Goal: Information Seeking & Learning: Find specific page/section

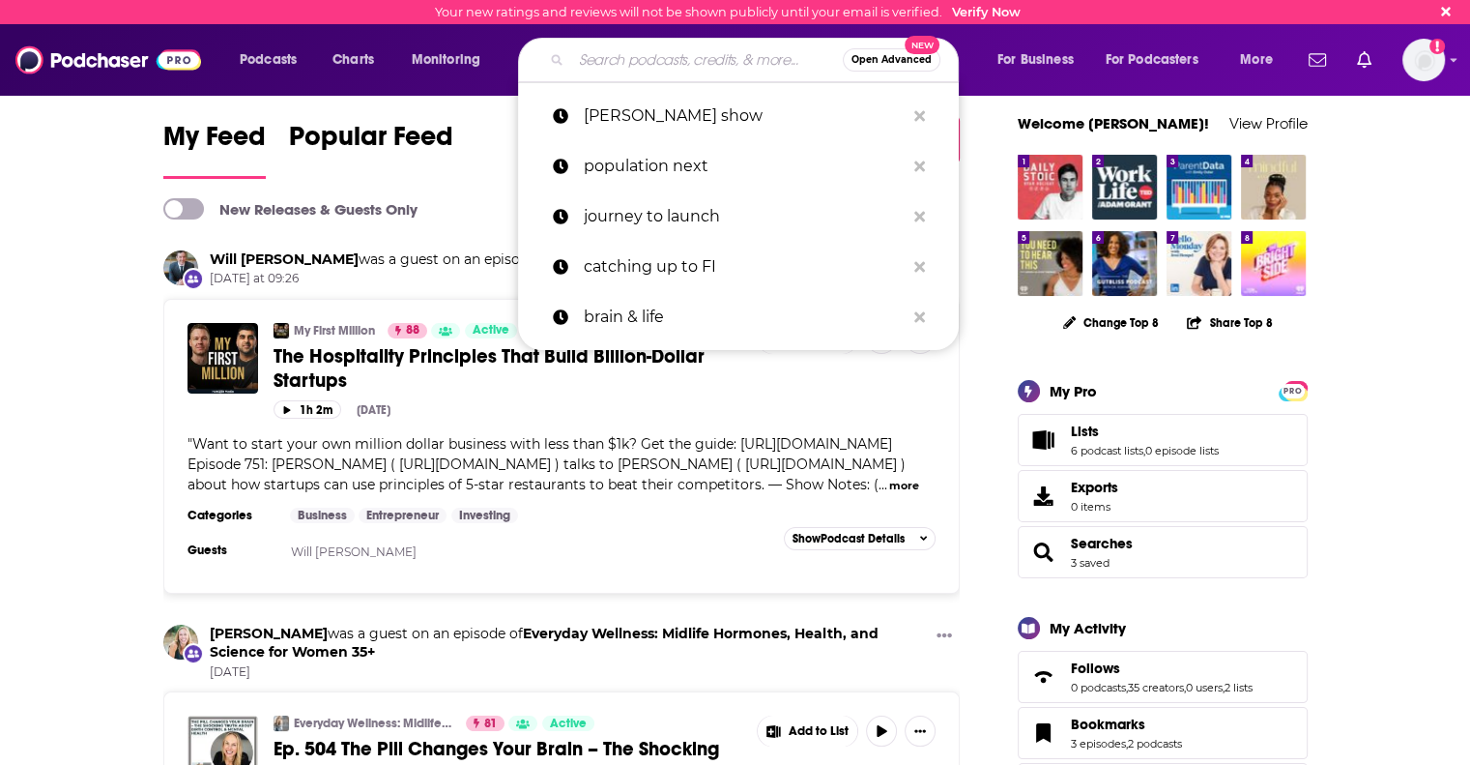
click at [597, 72] on input "Search podcasts, credits, & more..." at bounding box center [707, 59] width 272 height 31
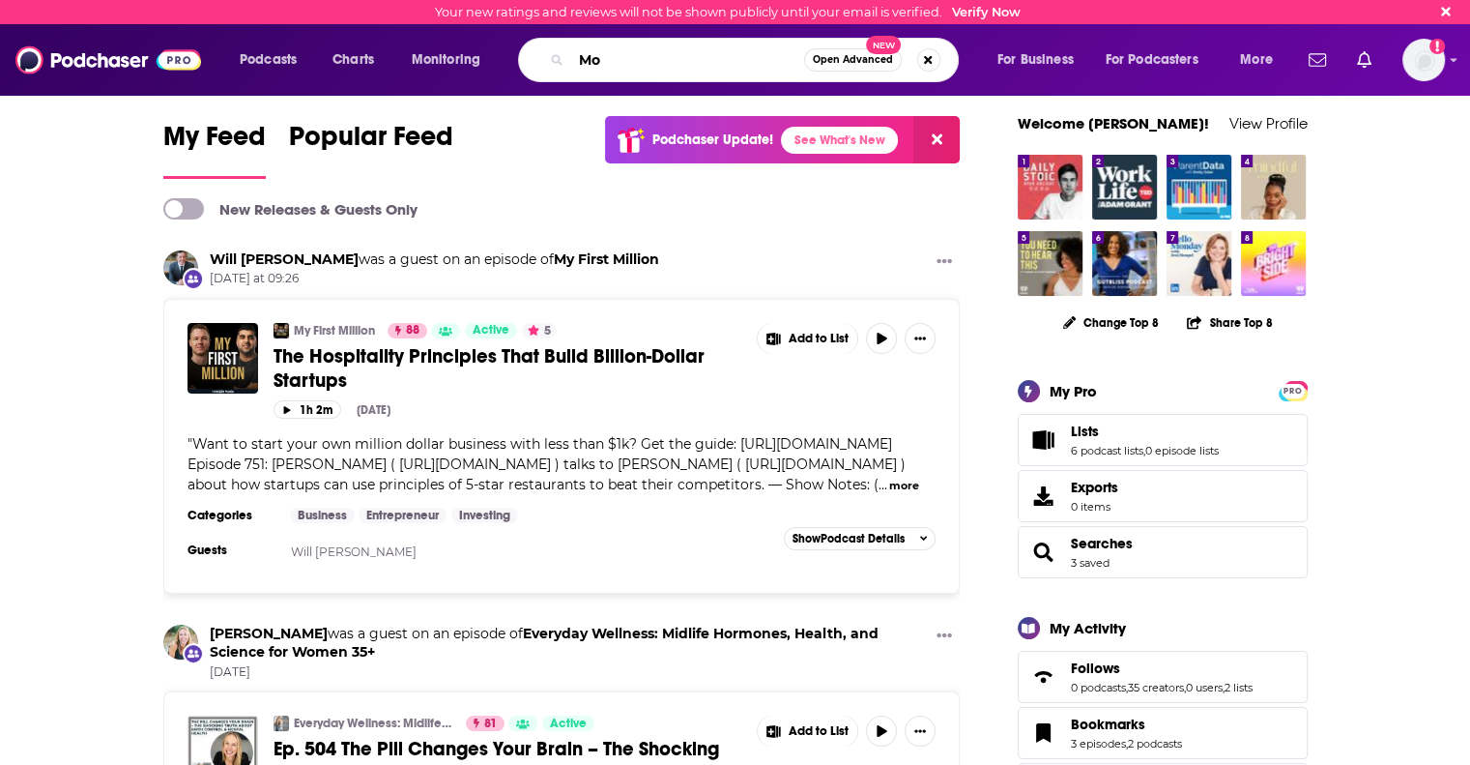
type input "M"
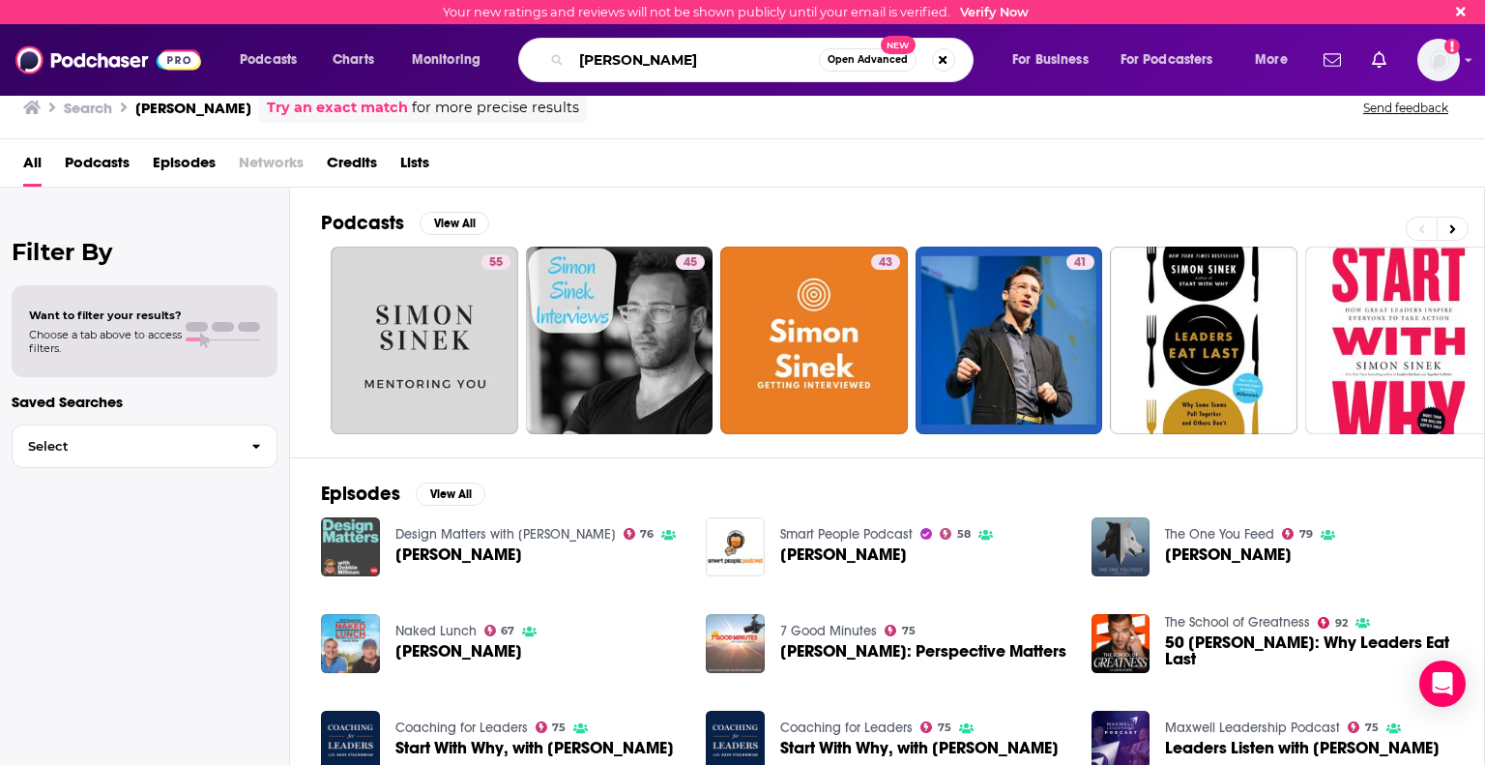
click at [700, 60] on input "[PERSON_NAME]" at bounding box center [694, 59] width 247 height 31
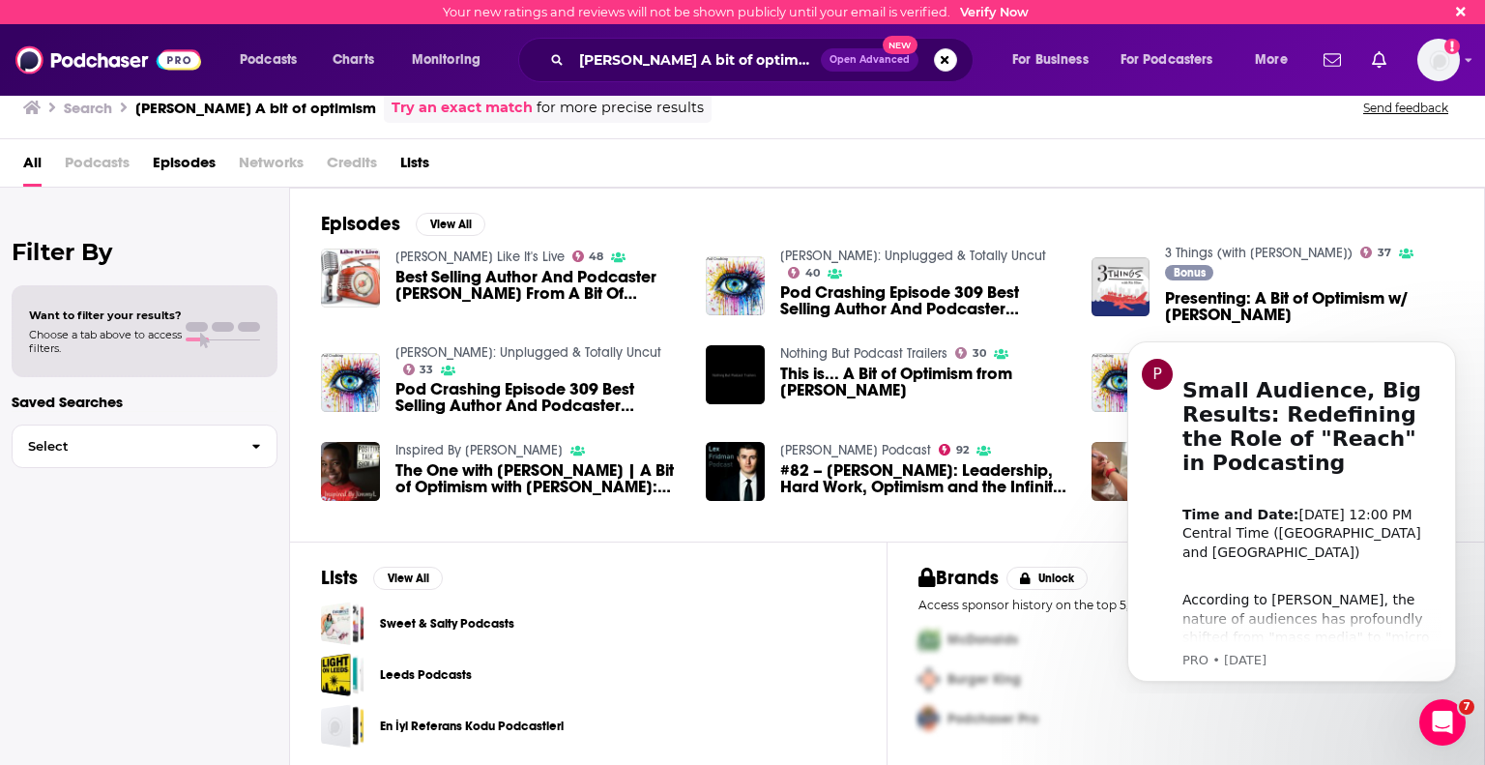
scroll to position [1, 0]
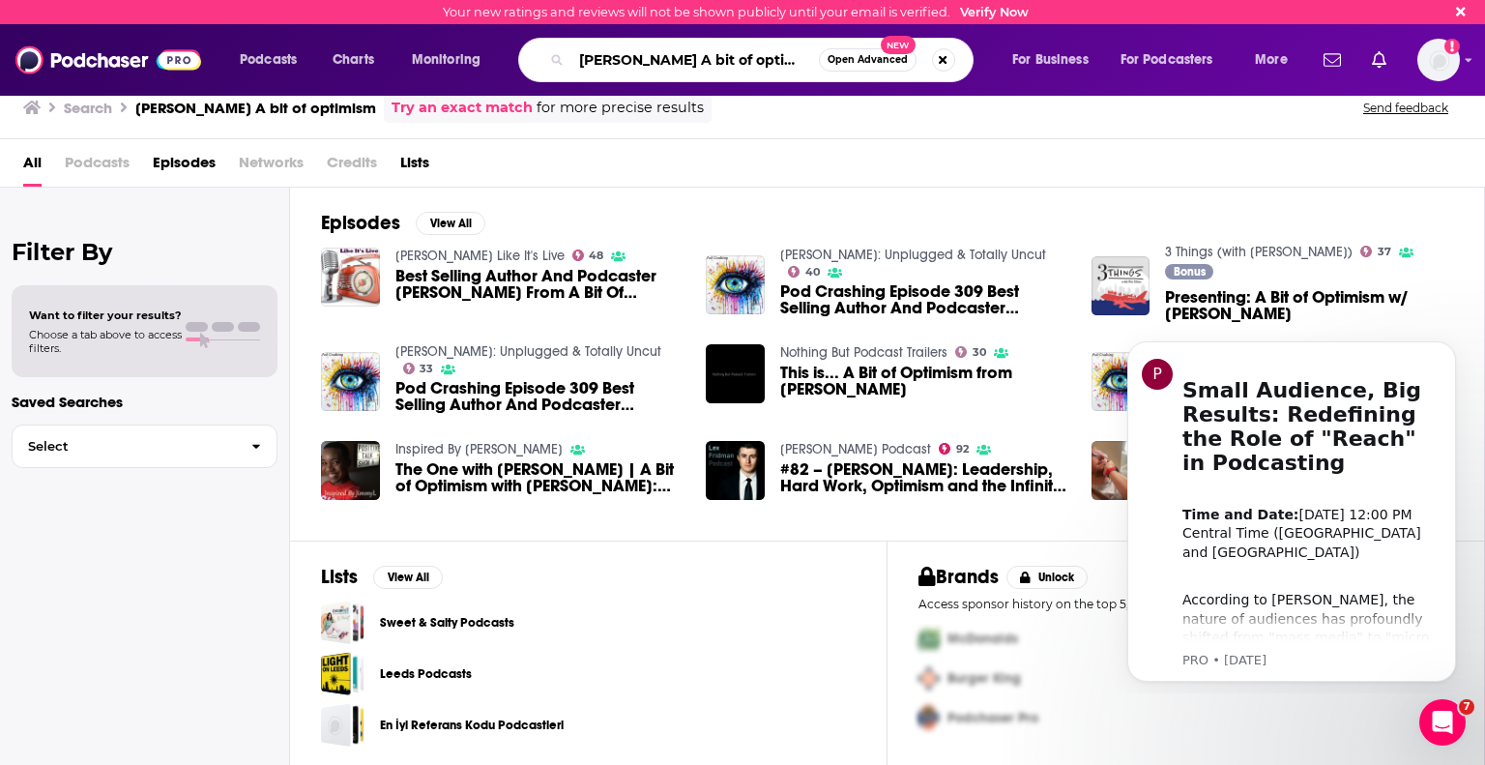
click at [649, 57] on input "[PERSON_NAME] A bit of optimism" at bounding box center [694, 59] width 247 height 31
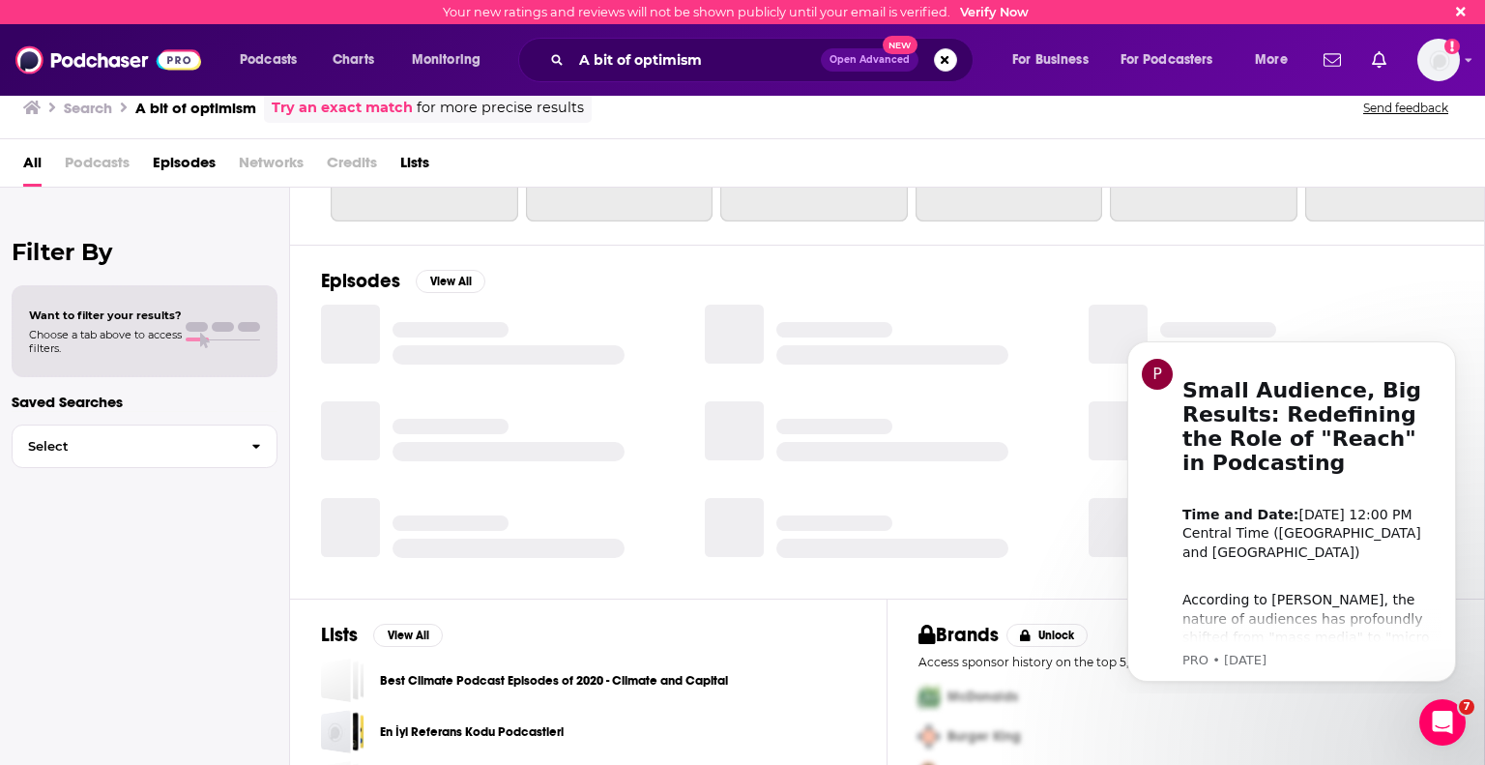
scroll to position [271, 0]
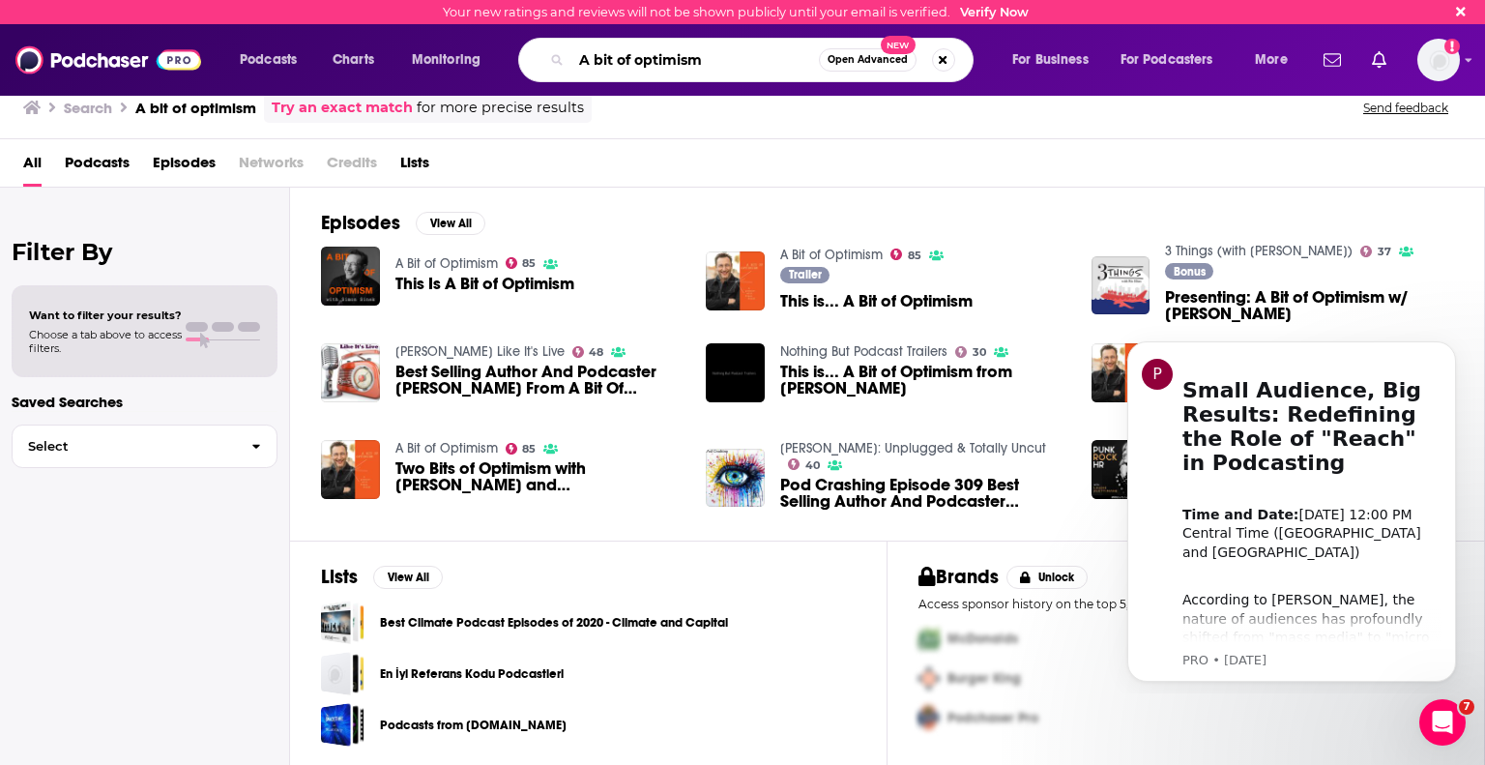
click at [628, 65] on input "A bit of optimism" at bounding box center [694, 59] width 247 height 31
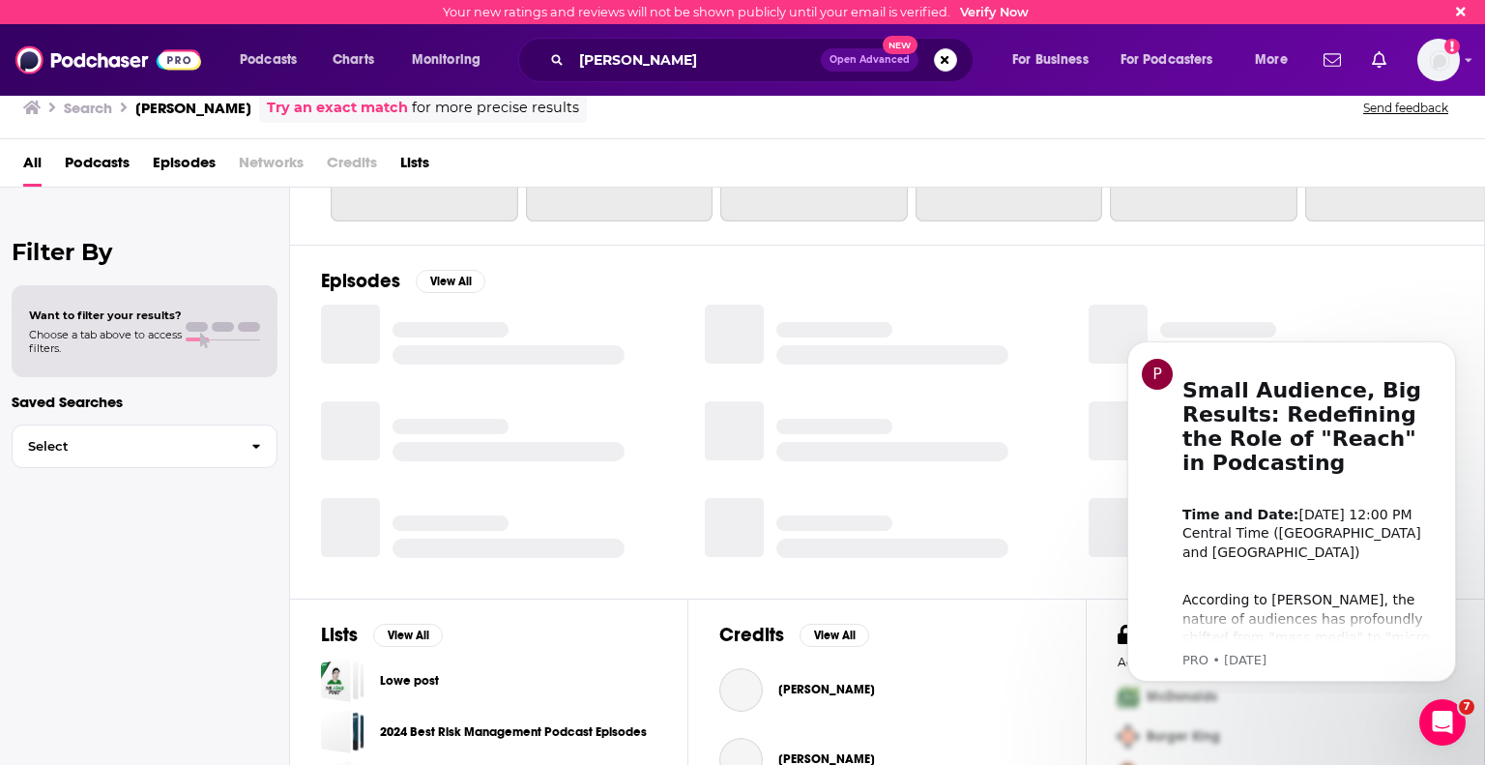
scroll to position [271, 0]
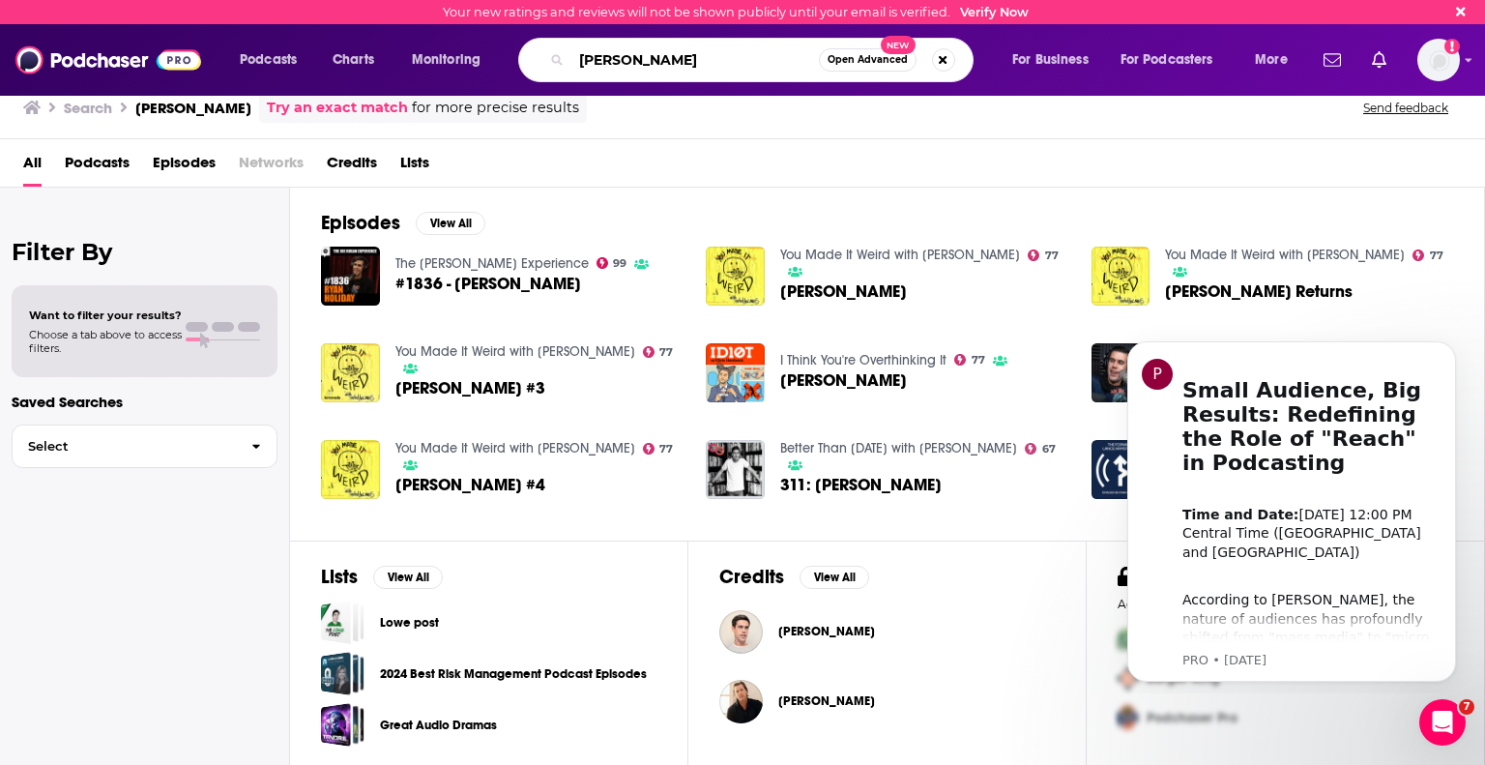
click at [652, 58] on input "[PERSON_NAME]" at bounding box center [694, 59] width 247 height 31
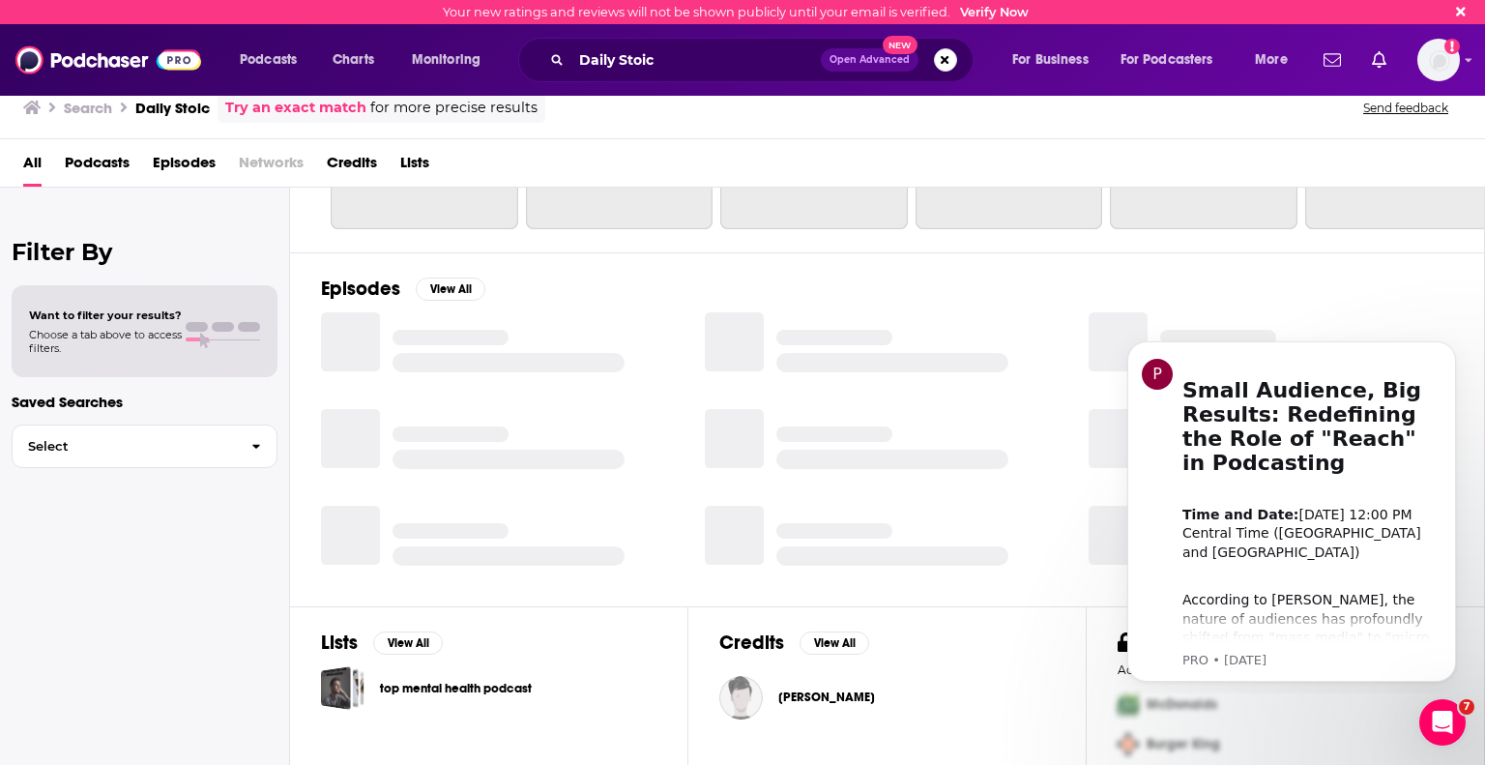
scroll to position [262, 0]
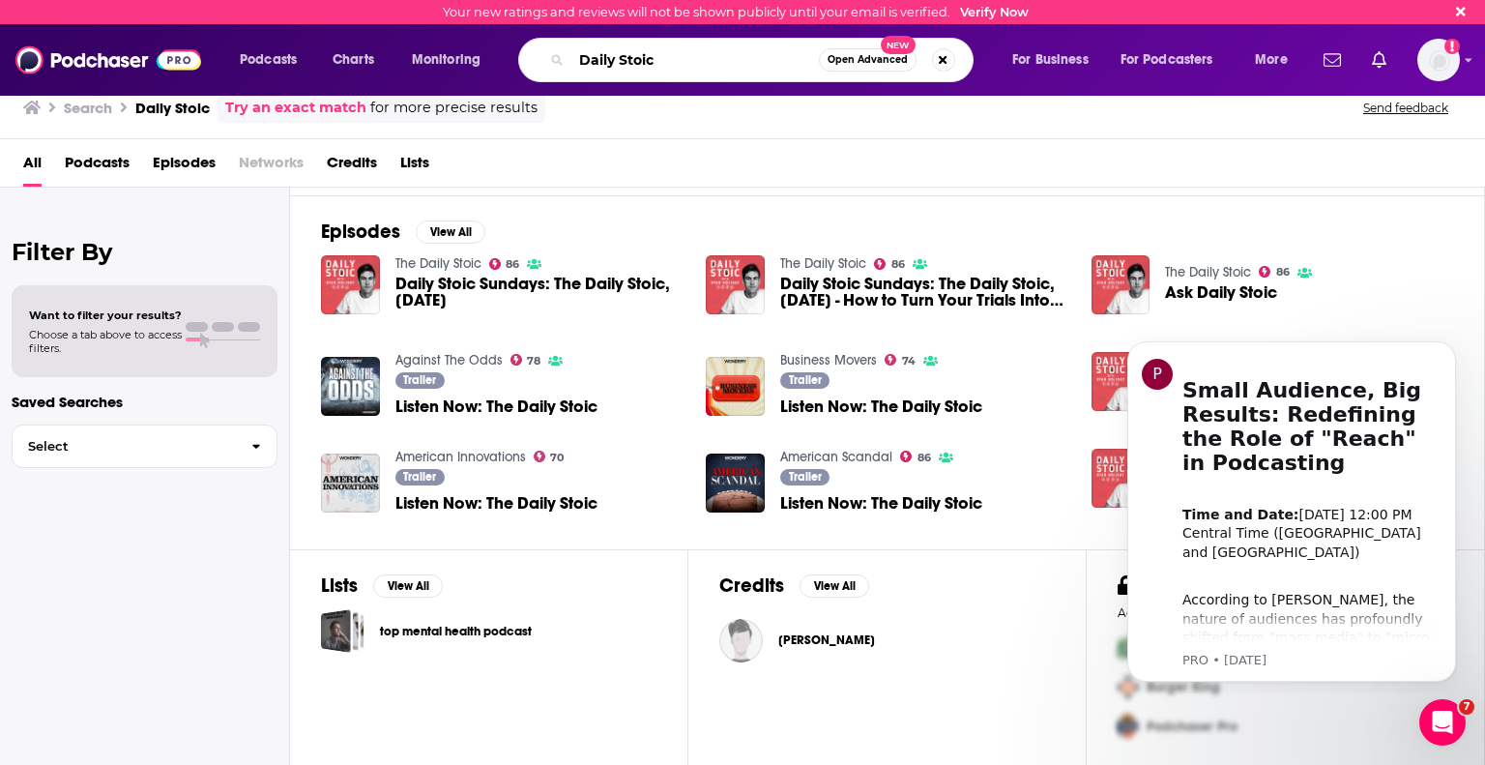
click at [618, 62] on input "Daily Stoic" at bounding box center [694, 59] width 247 height 31
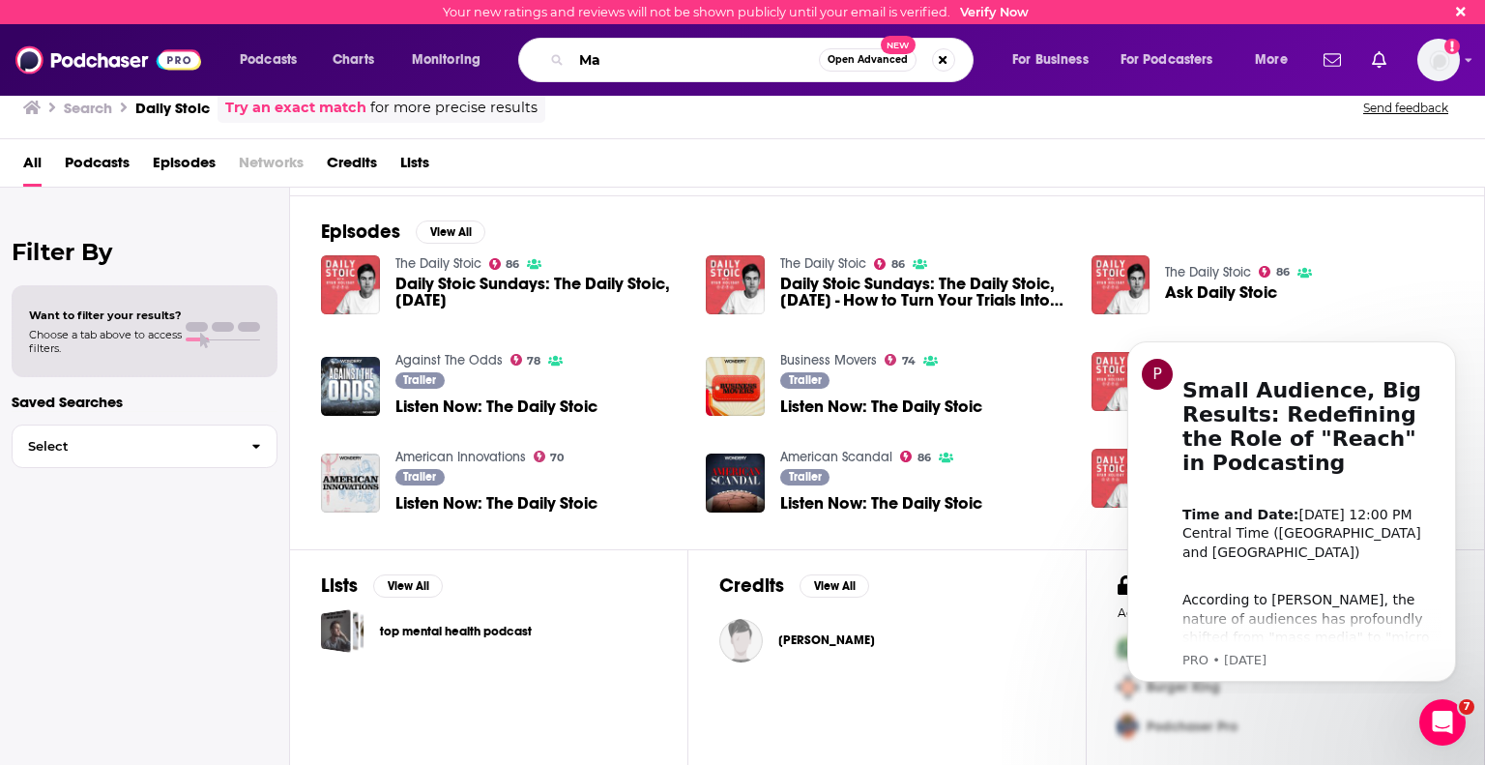
type input "M"
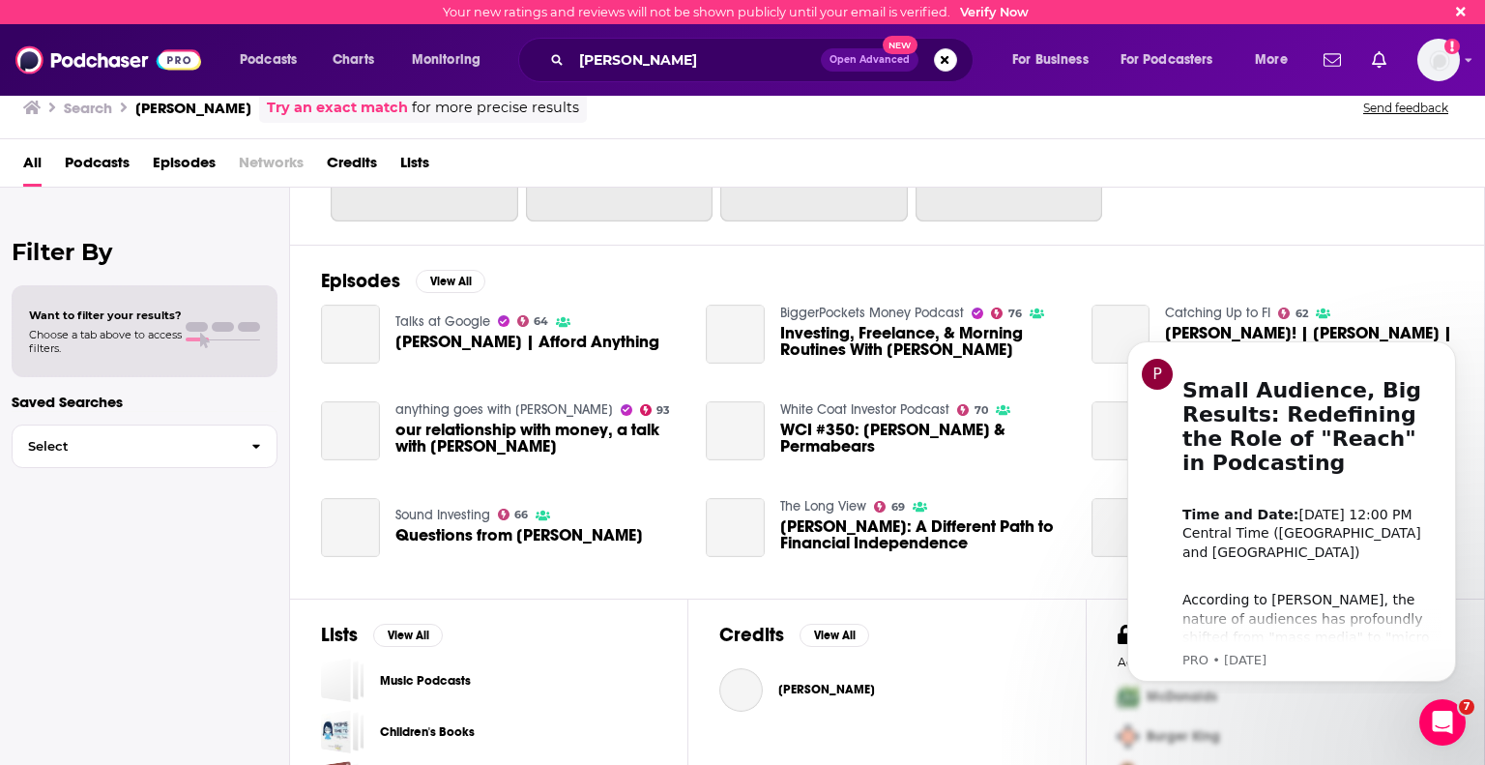
scroll to position [271, 0]
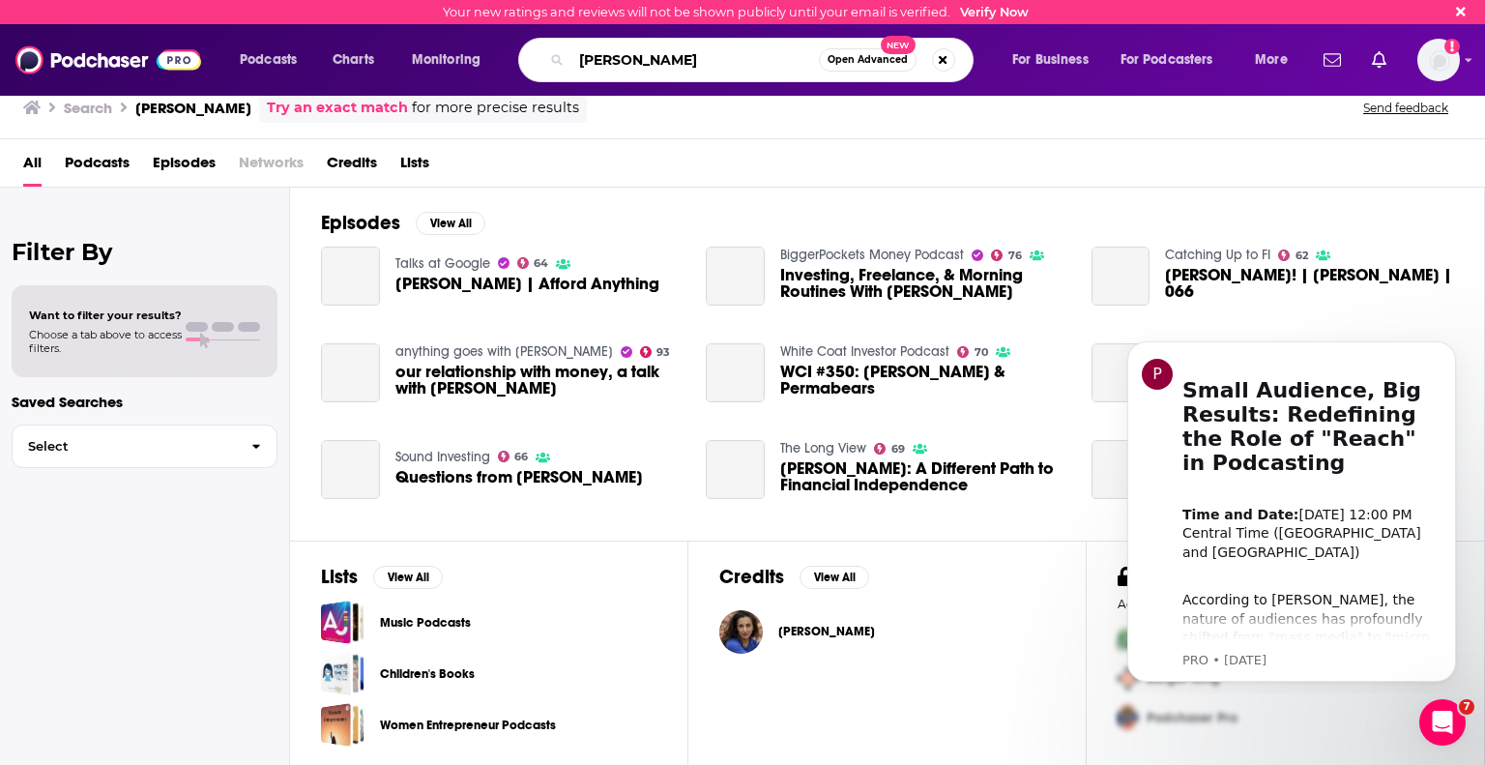
click at [700, 64] on input "[PERSON_NAME]" at bounding box center [694, 59] width 247 height 31
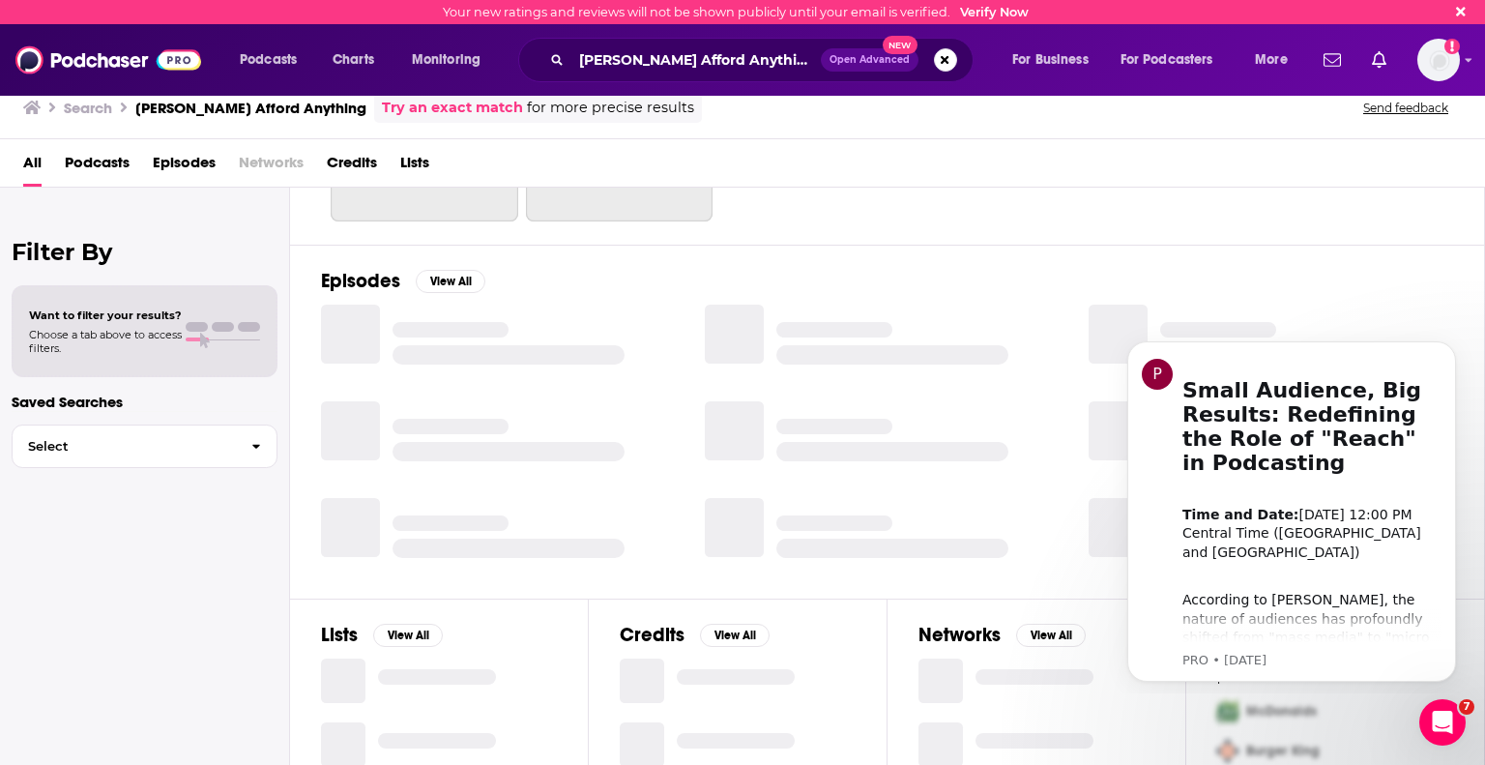
scroll to position [271, 0]
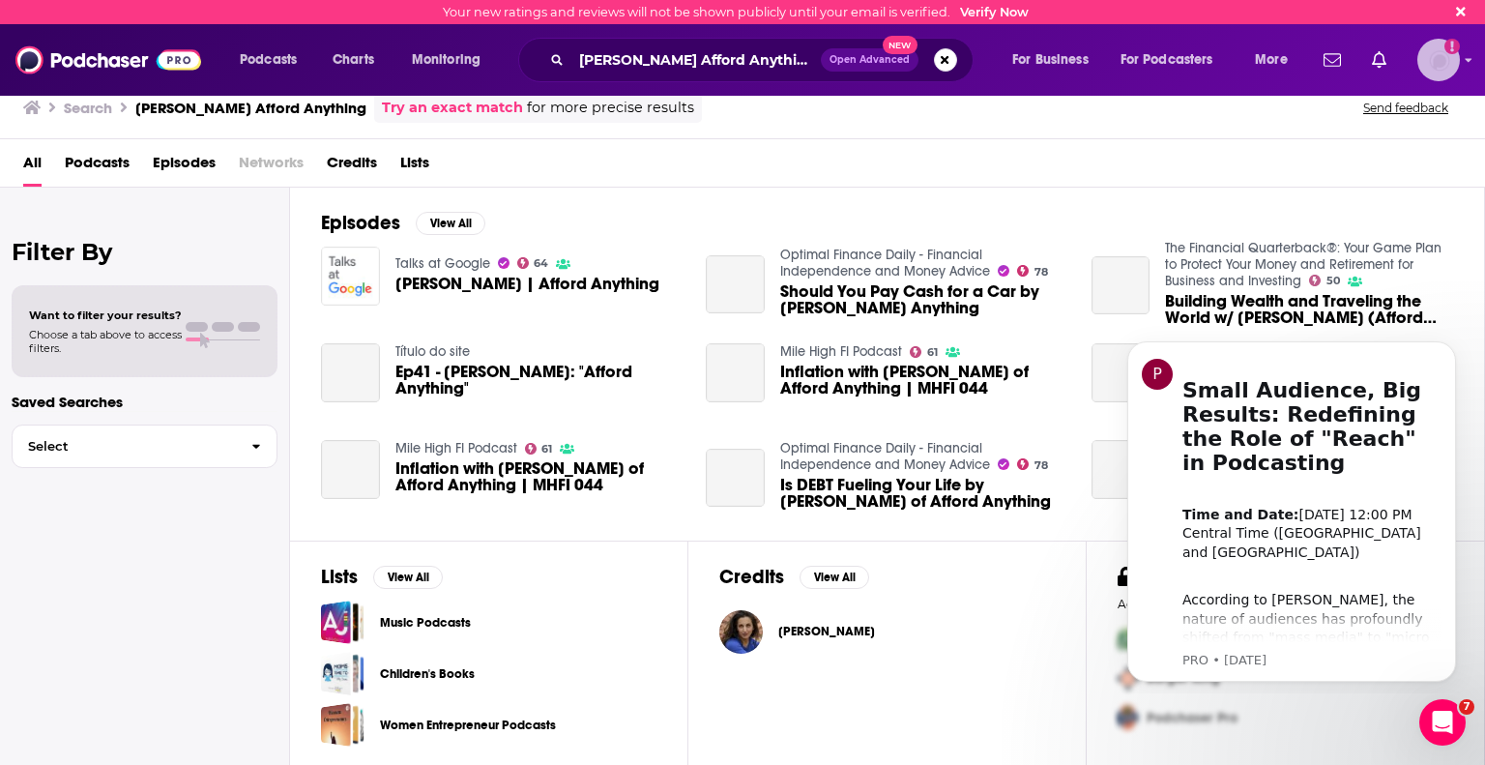
click at [1432, 61] on img "Logged in as tgilbride" at bounding box center [1438, 60] width 43 height 43
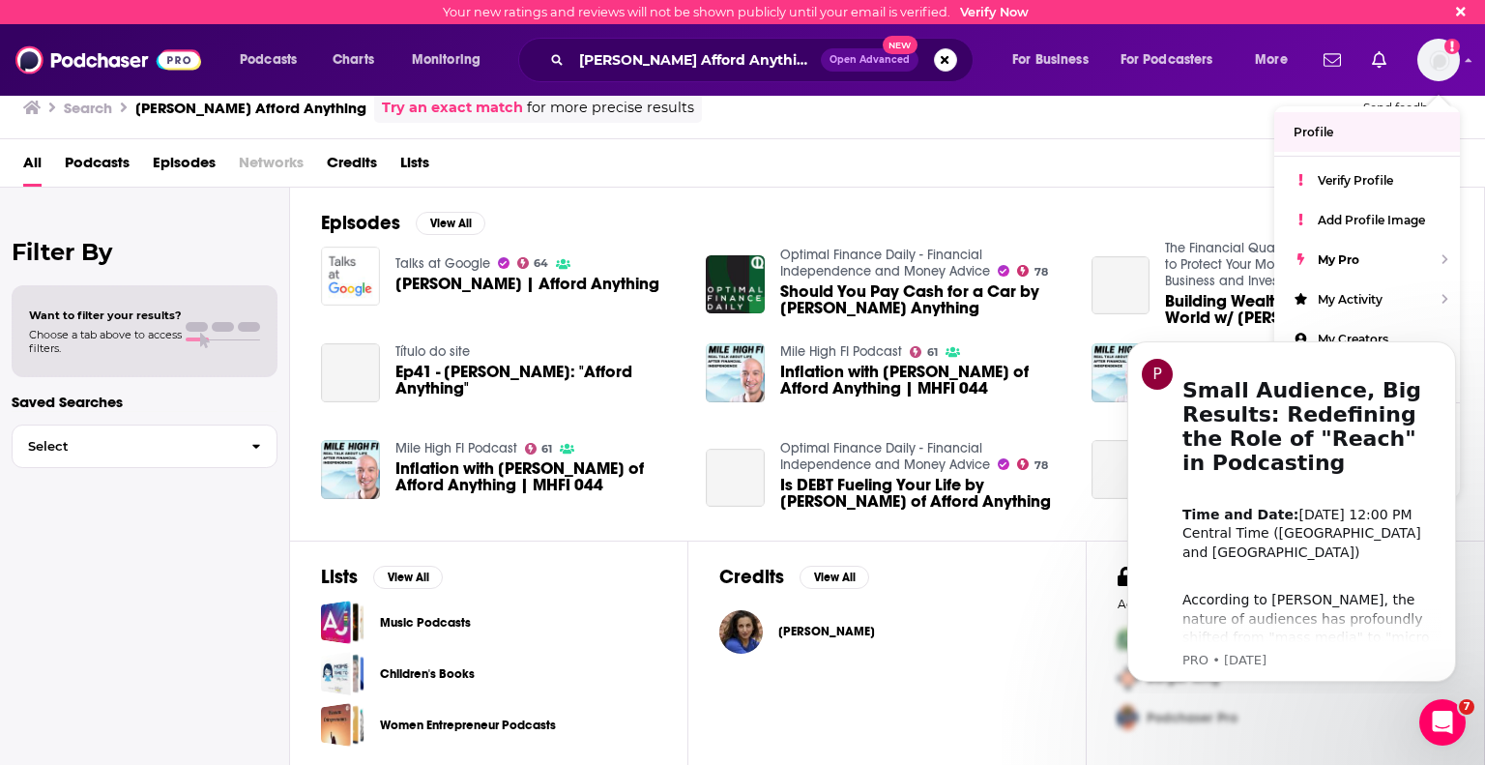
click at [390, 107] on link "Try an exact match" at bounding box center [452, 108] width 141 height 22
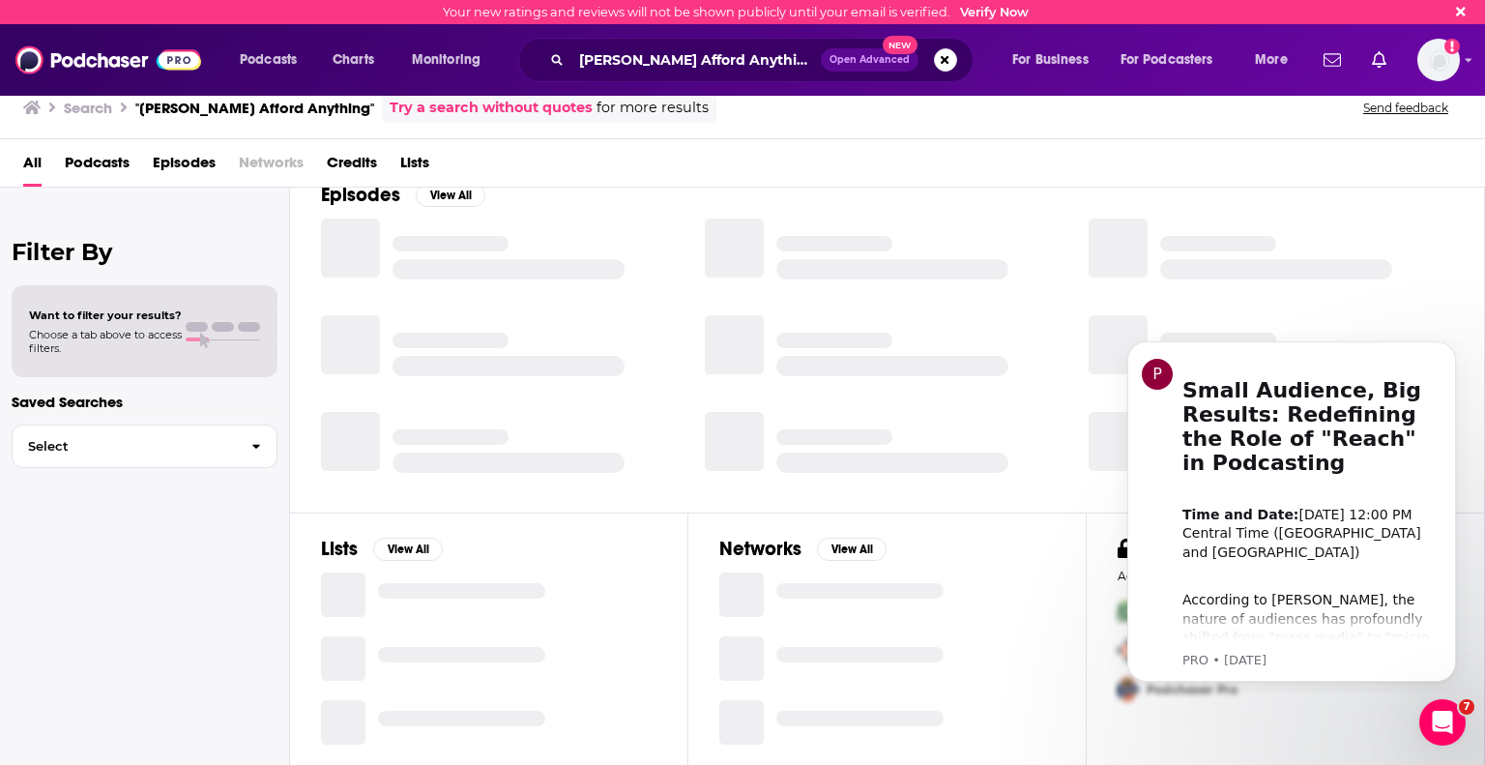
scroll to position [1, 0]
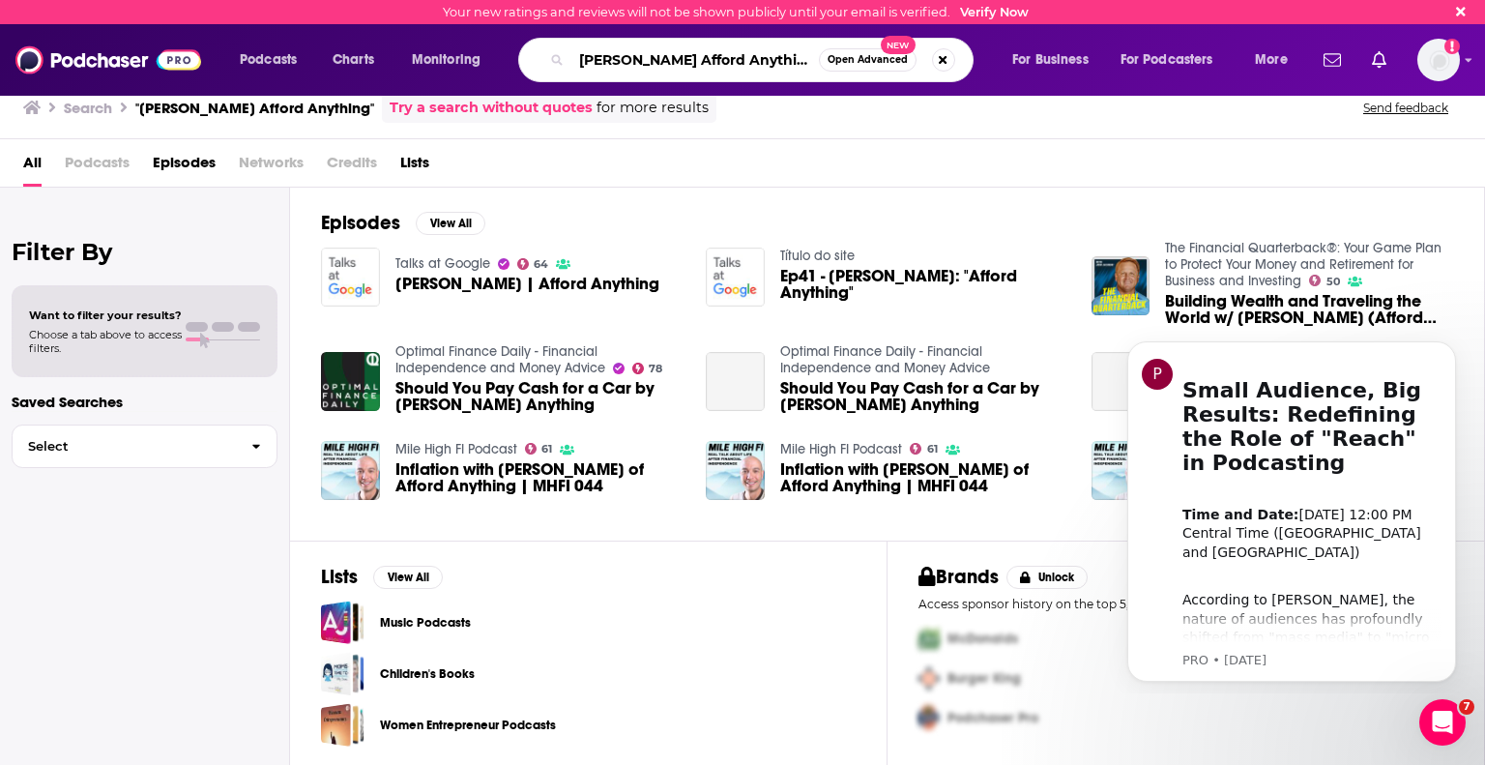
click at [747, 49] on input "[PERSON_NAME] Afford Anything" at bounding box center [694, 59] width 247 height 31
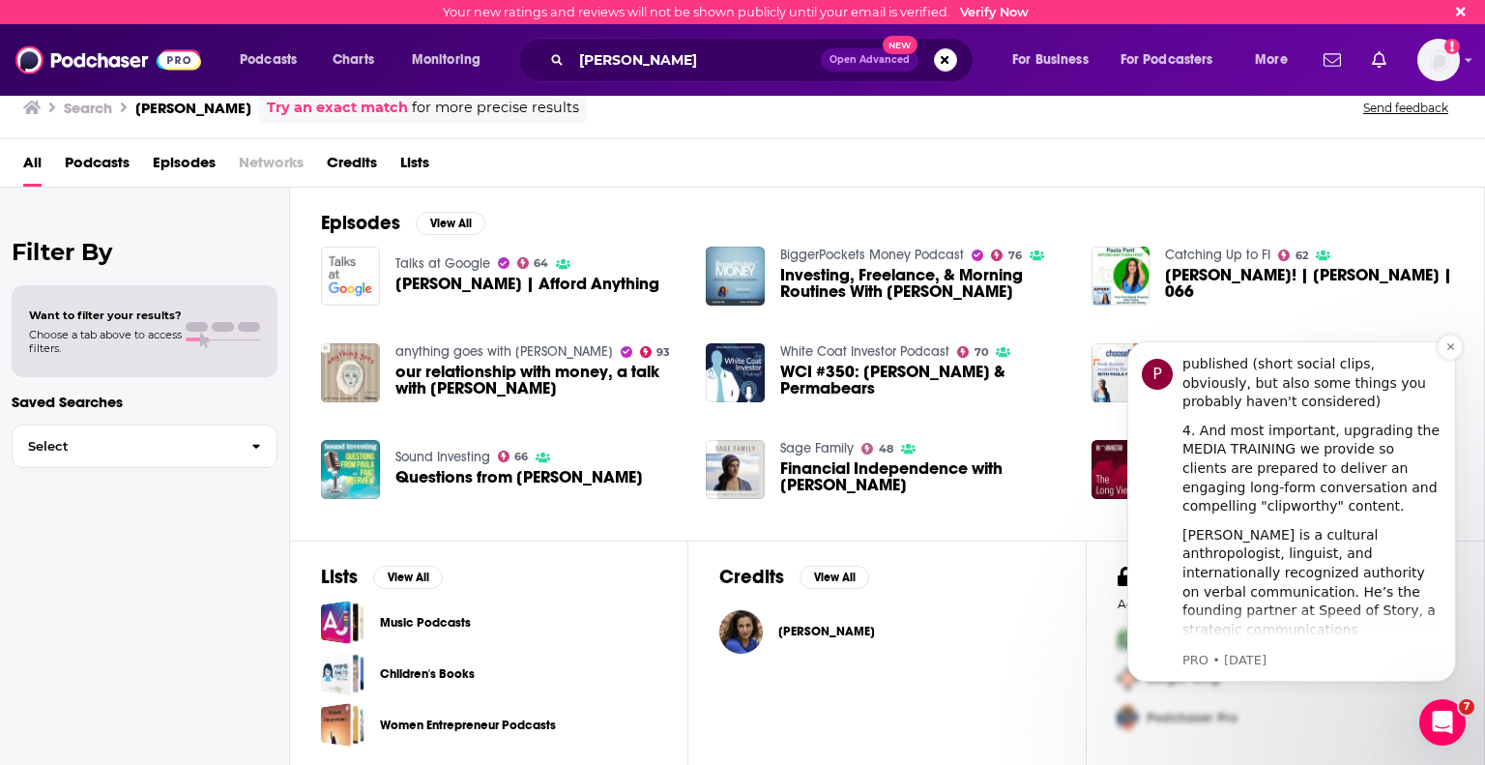
scroll to position [933, 0]
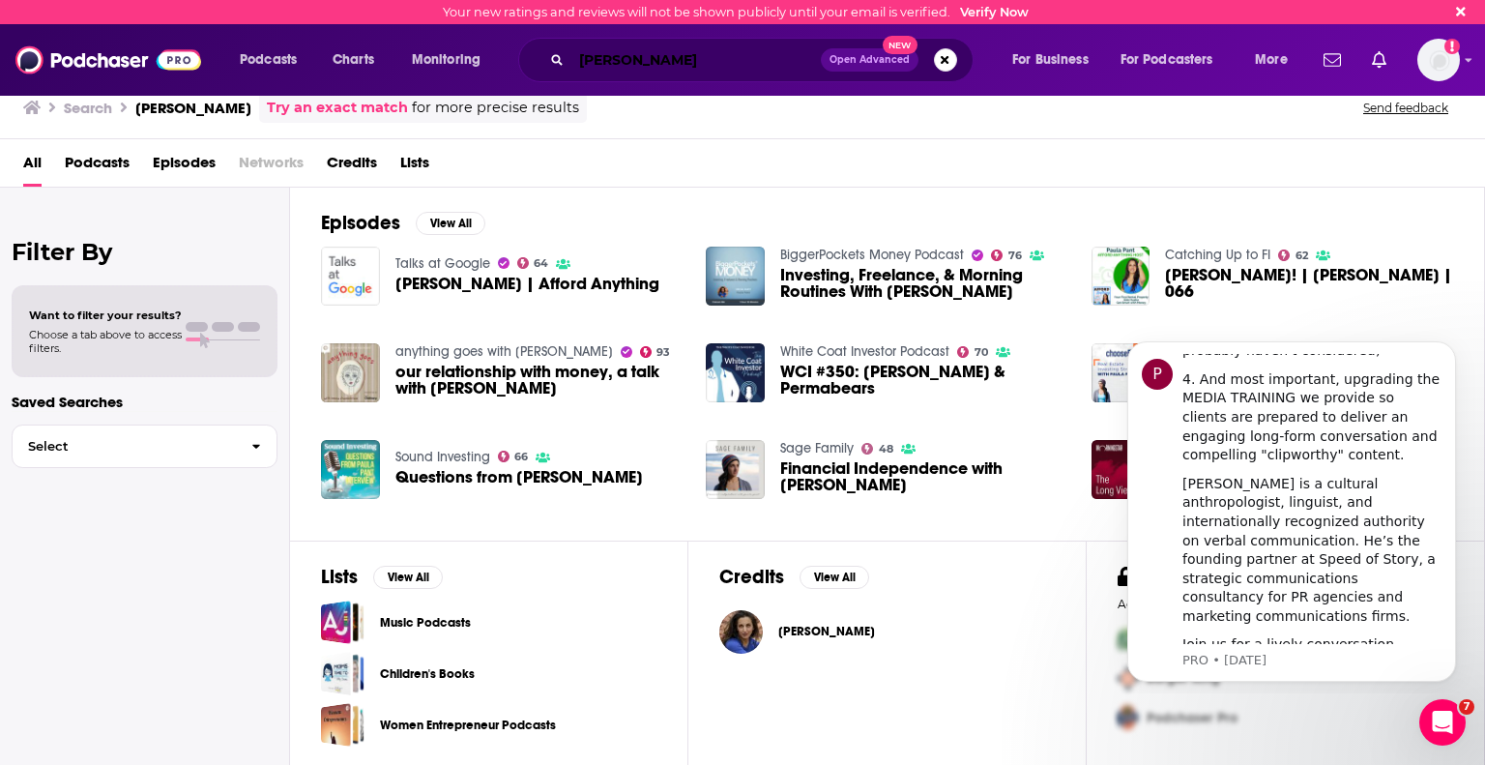
click at [634, 55] on input "[PERSON_NAME]" at bounding box center [695, 59] width 249 height 31
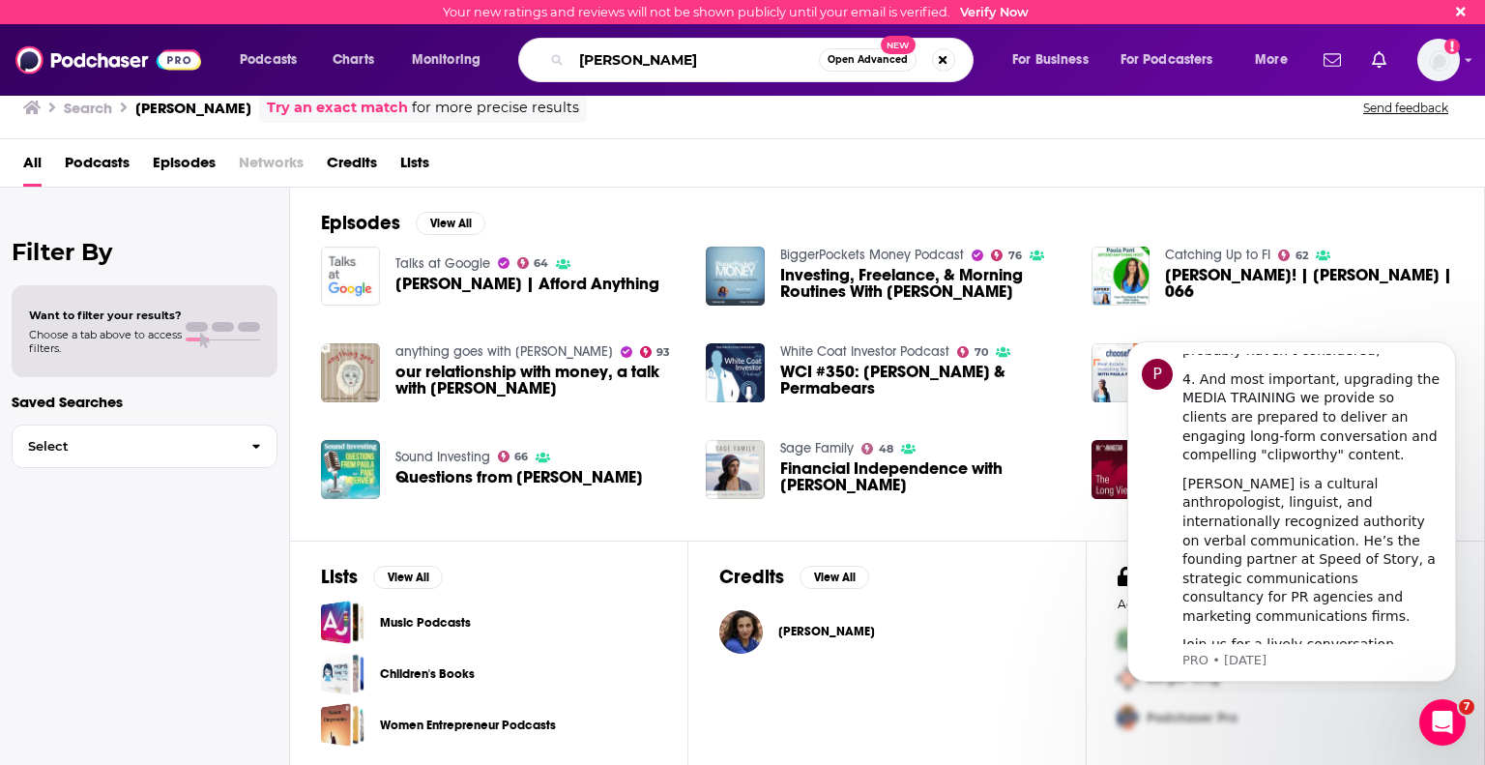
click at [634, 55] on input "[PERSON_NAME]" at bounding box center [694, 59] width 247 height 31
type input "Afford Anything"
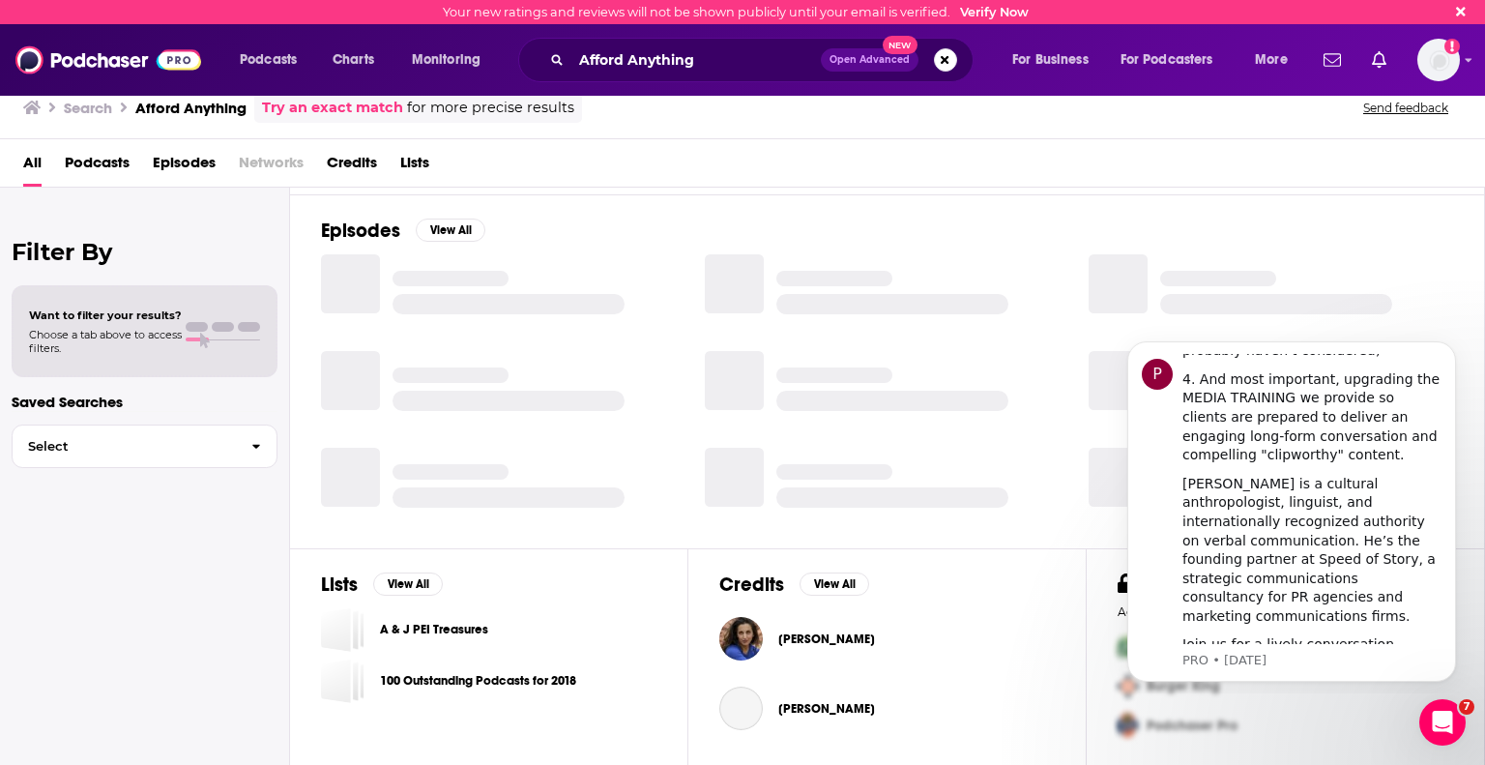
scroll to position [262, 0]
